Goal: Information Seeking & Learning: Learn about a topic

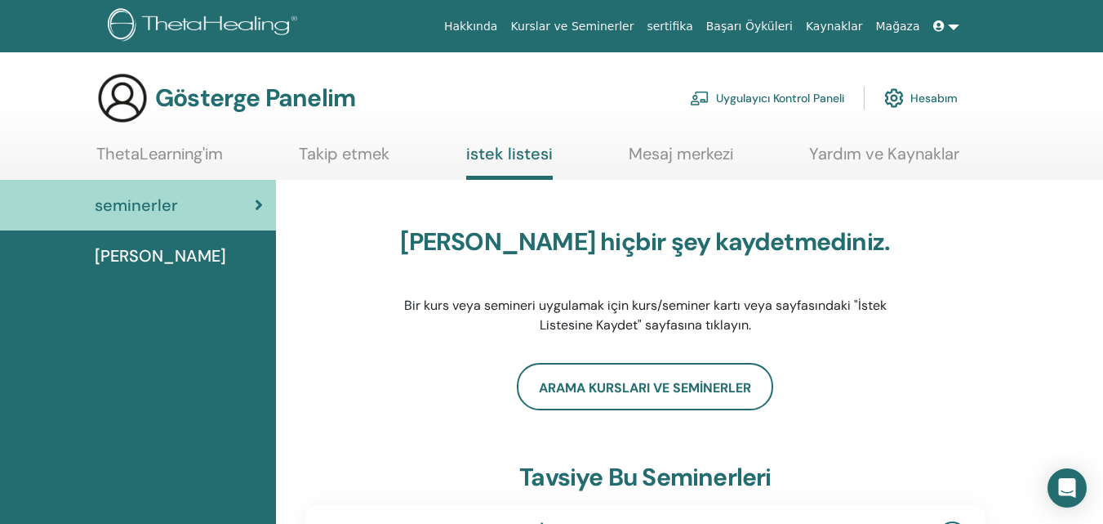
click at [158, 149] on font "ThetaLearning'im" at bounding box center [159, 153] width 127 height 21
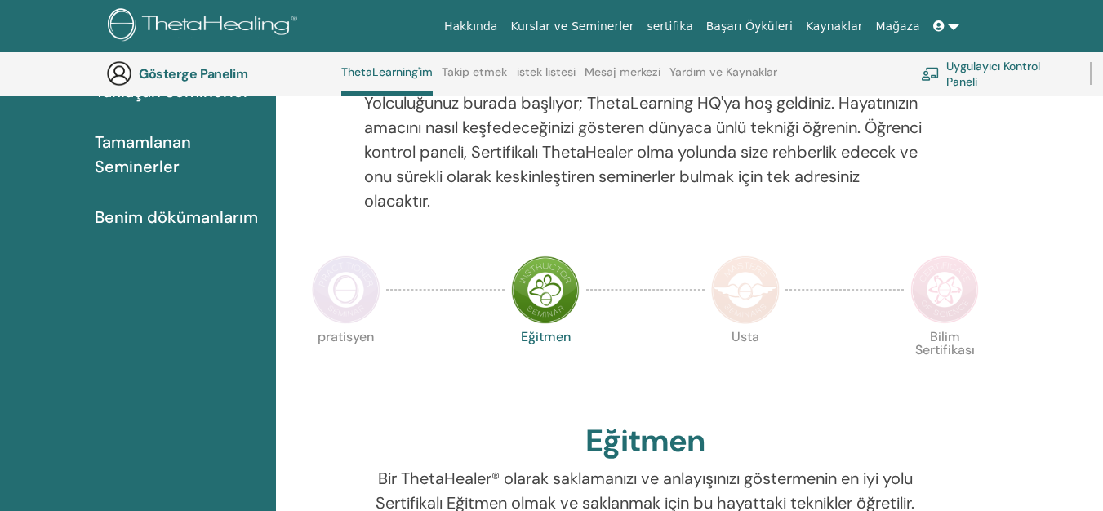
scroll to position [207, 0]
click at [135, 212] on font "Benim dökümanlarım" at bounding box center [176, 217] width 163 height 21
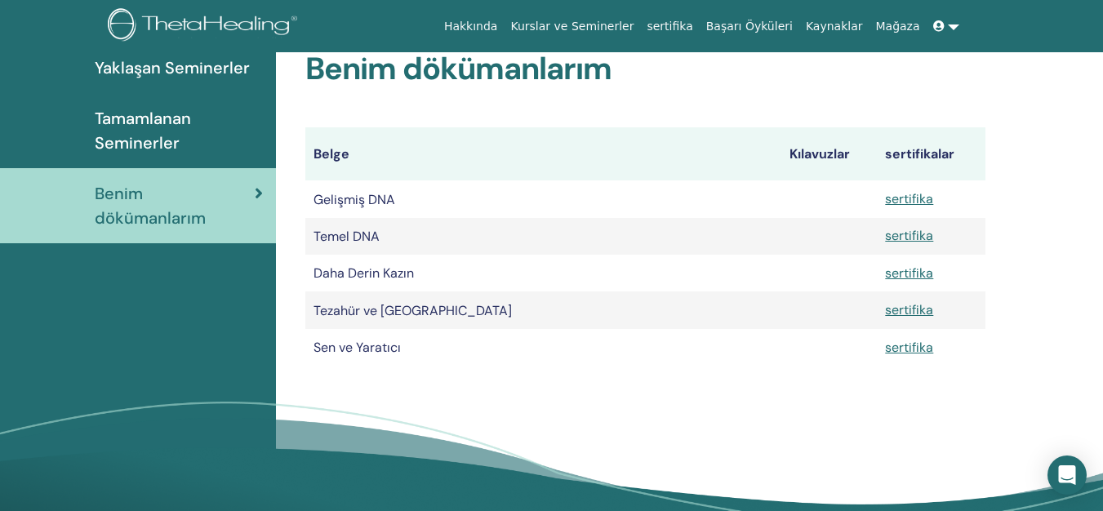
scroll to position [203, 0]
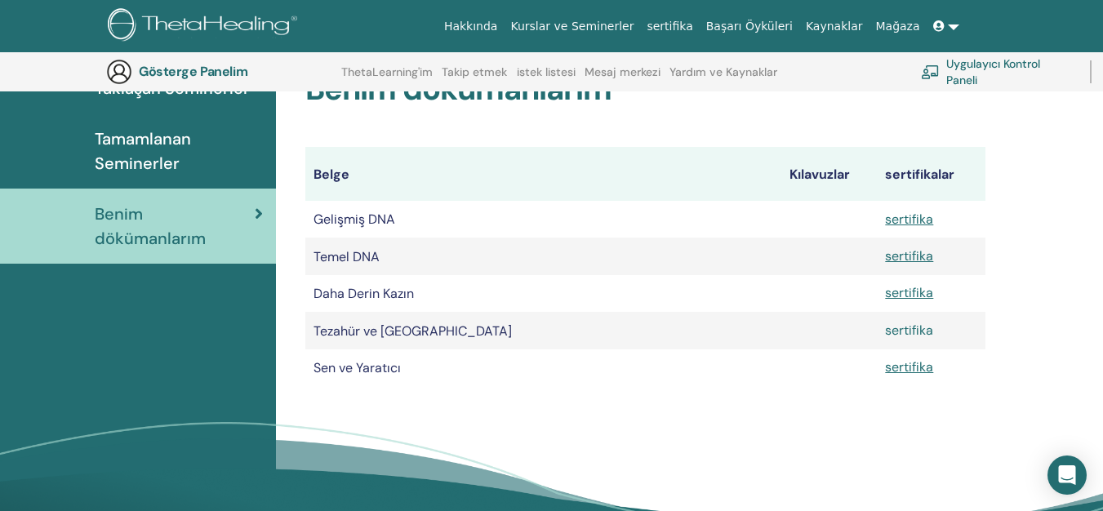
click at [900, 329] on font "sertifika" at bounding box center [909, 330] width 48 height 17
click at [167, 143] on font "Tamamlanan Seminerler" at bounding box center [143, 151] width 96 height 46
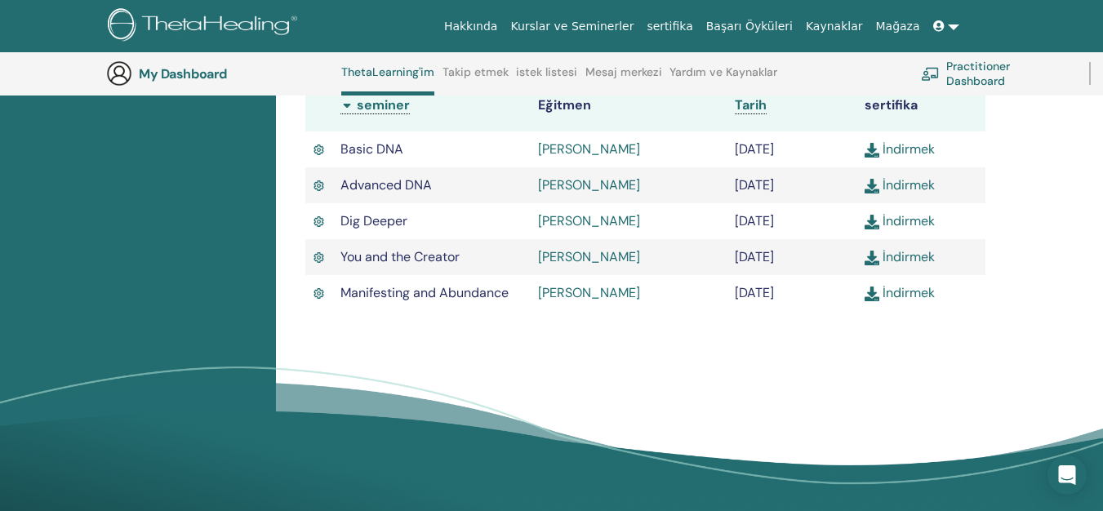
scroll to position [533, 0]
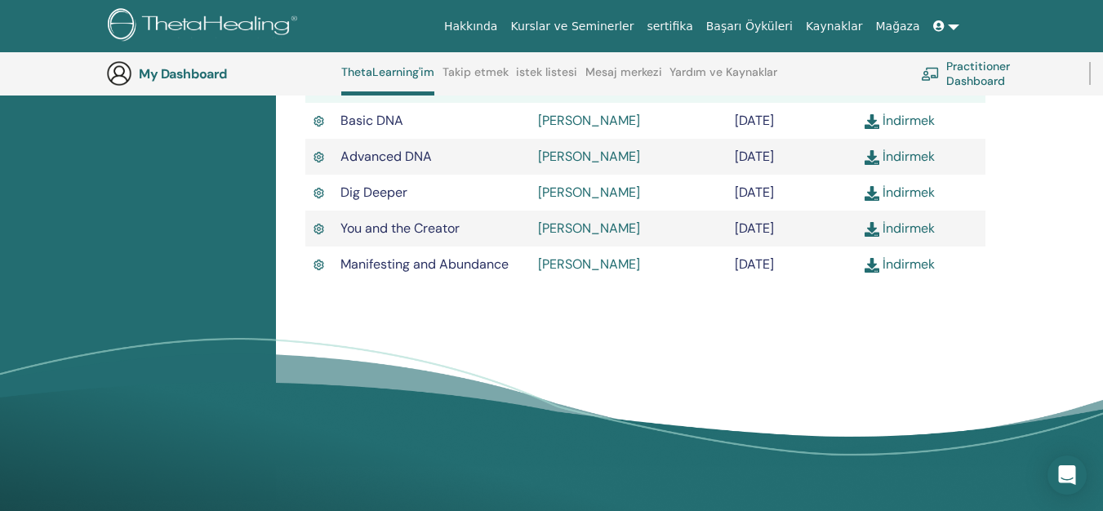
click at [872, 159] on img at bounding box center [872, 157] width 15 height 15
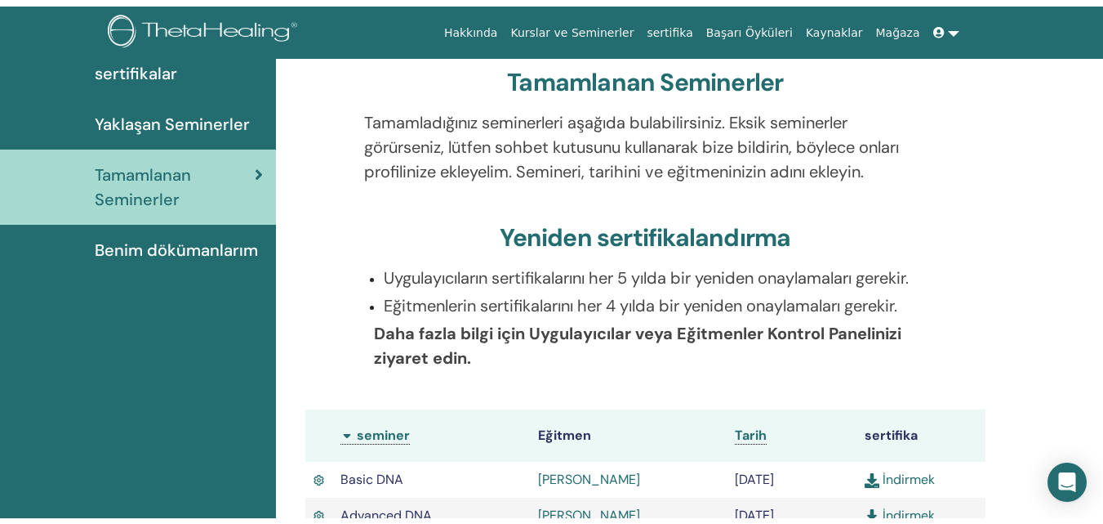
scroll to position [0, 0]
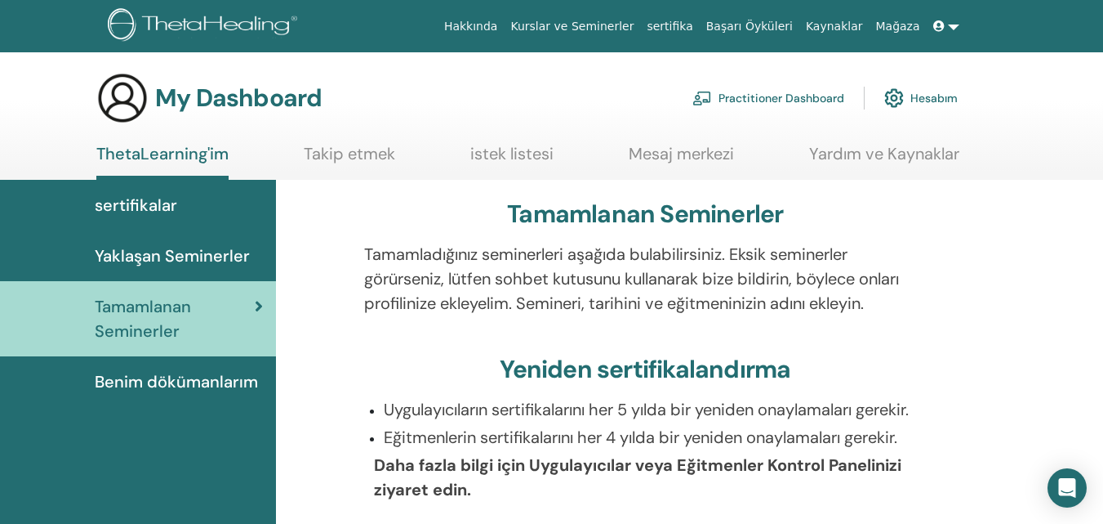
click at [199, 246] on span "Yaklaşan Seminerler" at bounding box center [172, 255] width 155 height 25
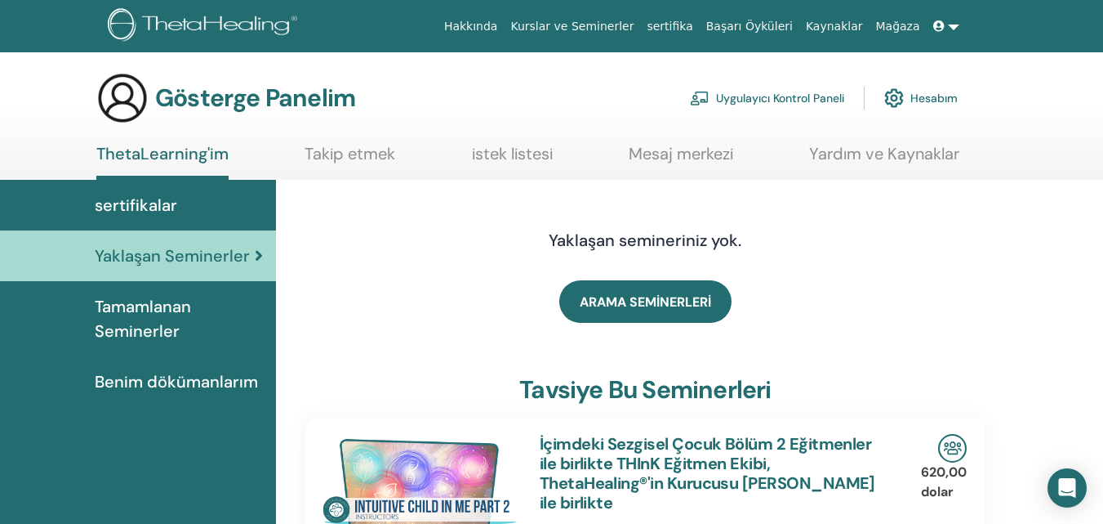
click at [162, 191] on link "sertifikalar" at bounding box center [138, 205] width 276 height 51
click at [159, 211] on font "sertifikalar" at bounding box center [136, 204] width 82 height 21
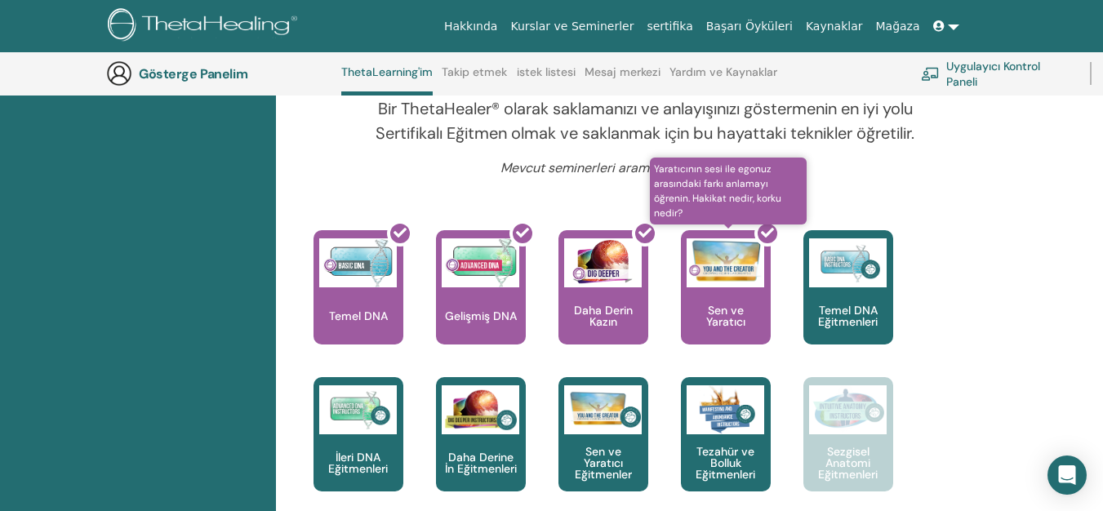
scroll to position [615, 0]
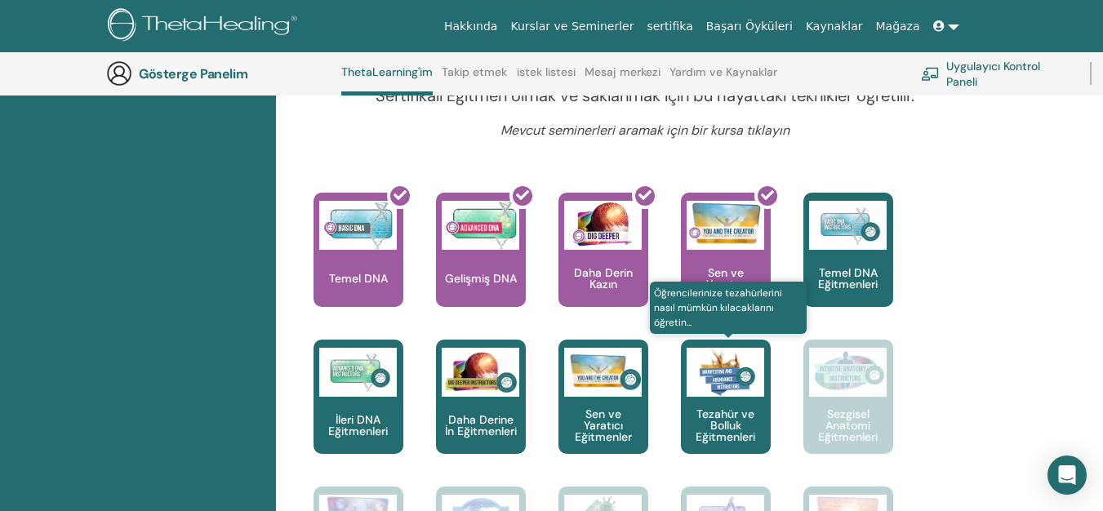
click at [719, 420] on font "Tezahür ve Bolluk Eğitmenleri" at bounding box center [726, 426] width 60 height 38
click at [705, 409] on font "Tezahür ve Bolluk Eğitmenleri" at bounding box center [726, 426] width 60 height 38
click at [728, 440] on font "Tezahür ve Bolluk Eğitmenleri" at bounding box center [726, 426] width 60 height 38
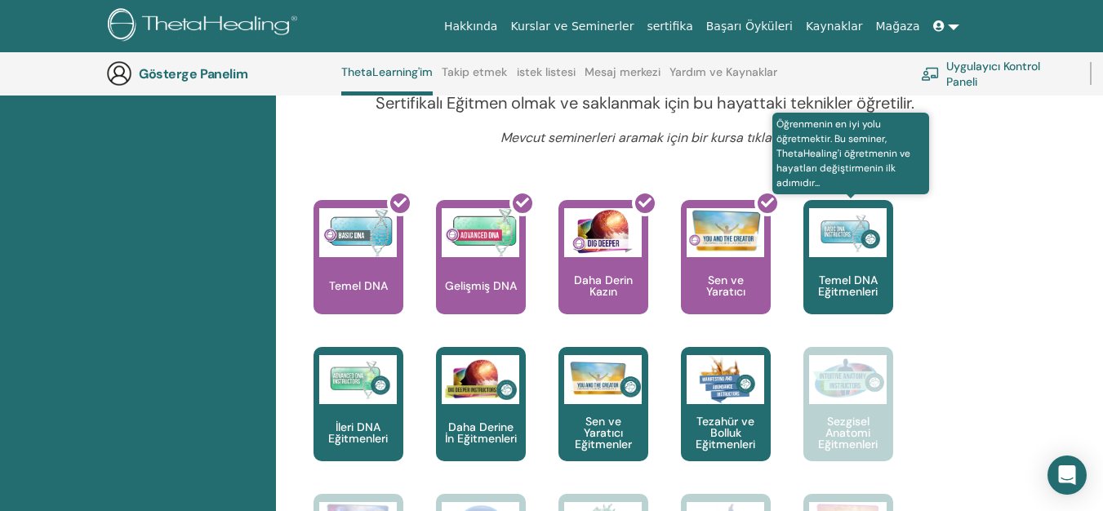
scroll to position [615, 0]
